Goal: Information Seeking & Learning: Learn about a topic

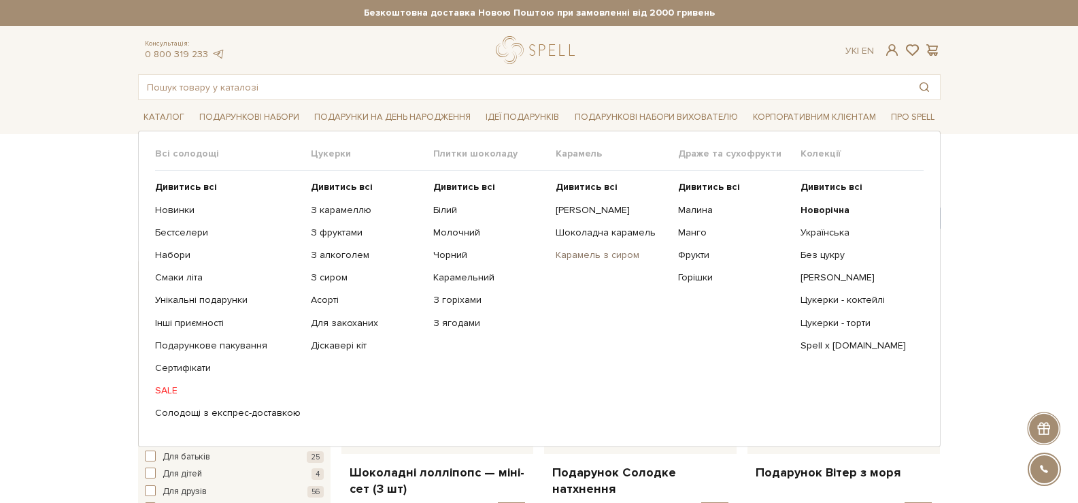
click at [583, 258] on link "Карамель з сиром" at bounding box center [612, 255] width 112 height 12
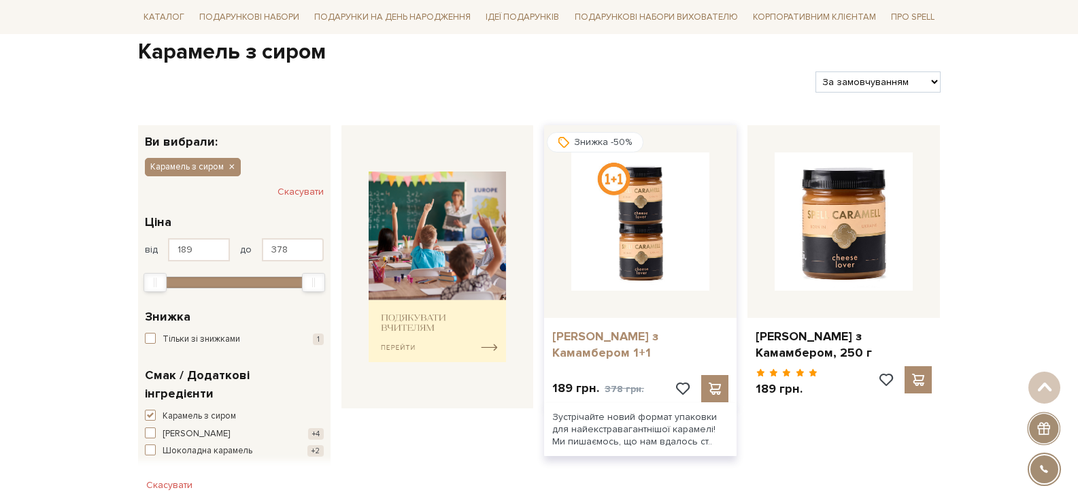
click at [620, 335] on link "Карамель з Камамбером 1+1" at bounding box center [640, 345] width 176 height 32
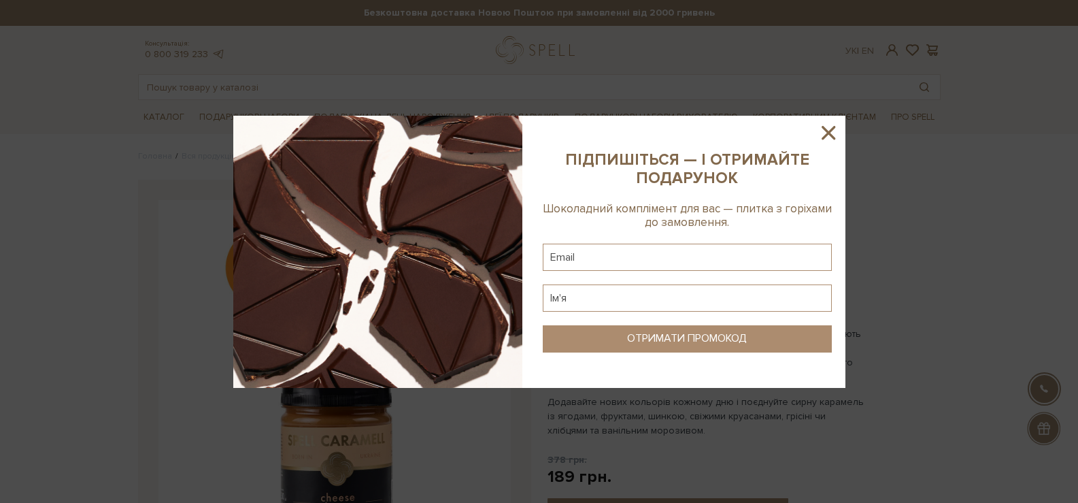
click at [829, 131] on icon at bounding box center [829, 133] width 14 height 14
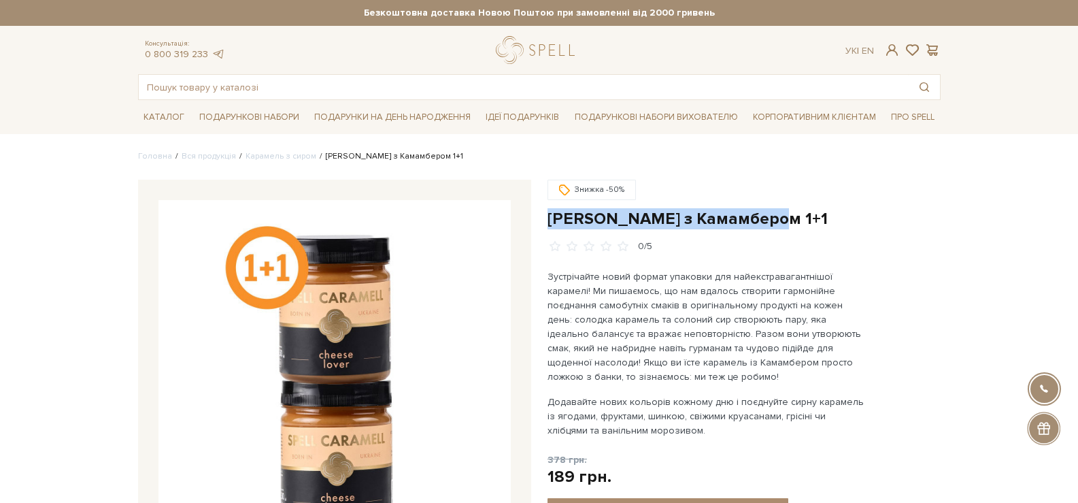
drag, startPoint x: 780, startPoint y: 218, endPoint x: 548, endPoint y: 221, distance: 232.6
click at [548, 221] on h1 "Карамель з Камамбером 1+1" at bounding box center [744, 218] width 393 height 21
copy h1 "Карамель з Камамбером 1+1"
